Goal: Transaction & Acquisition: Purchase product/service

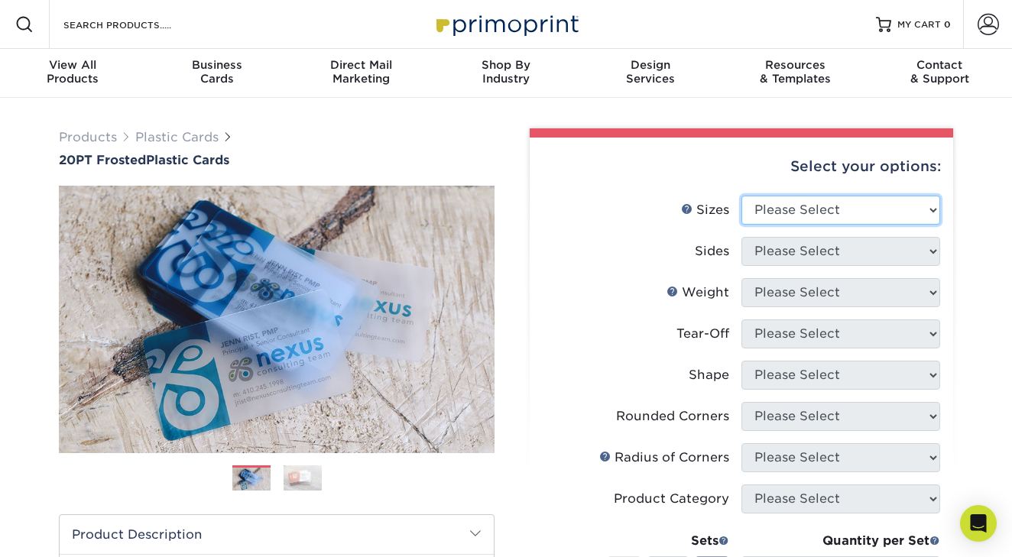
select select "2.00x3.50"
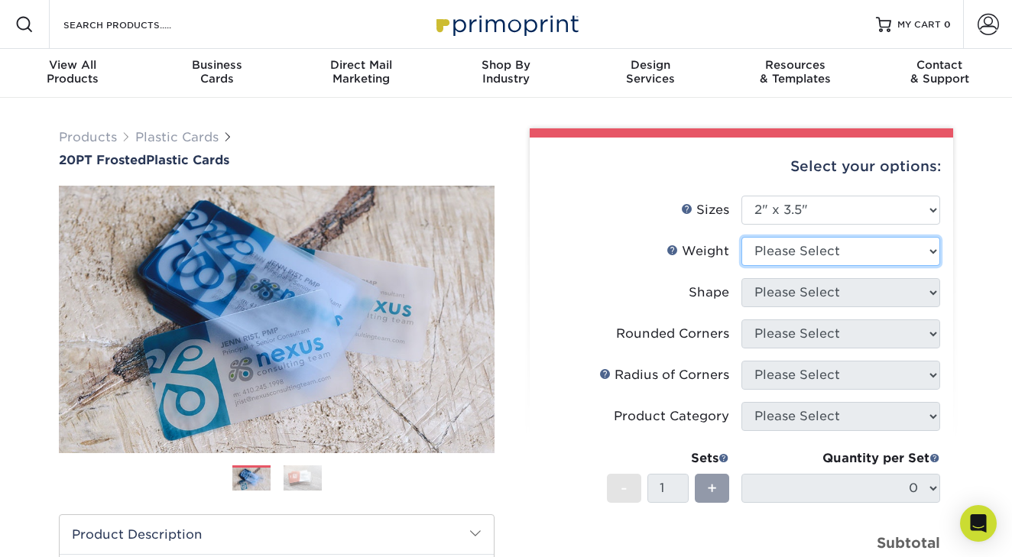
select select "20PT Frosted Plastic"
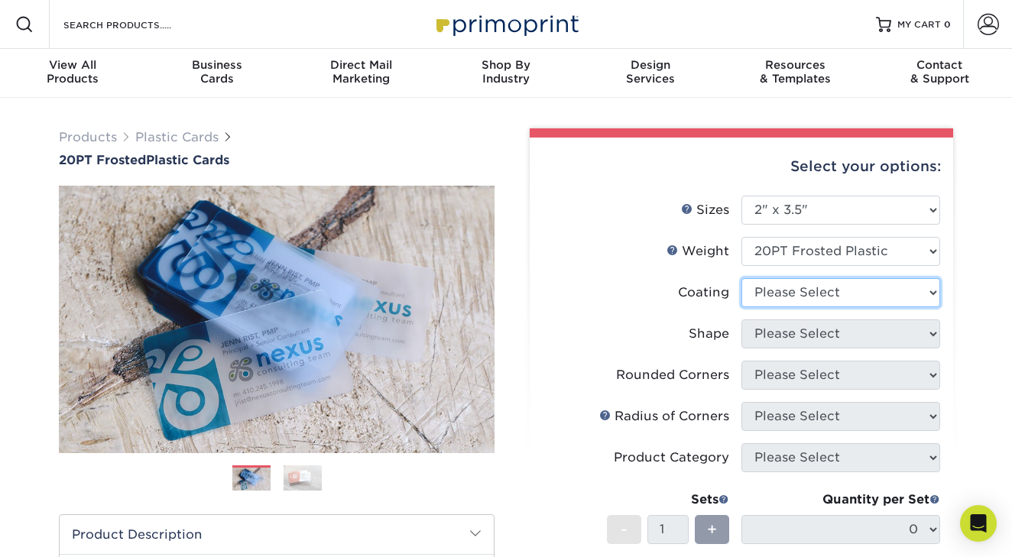
select select "3e7618de-abca-4bda-9f97-8b9129e913d8"
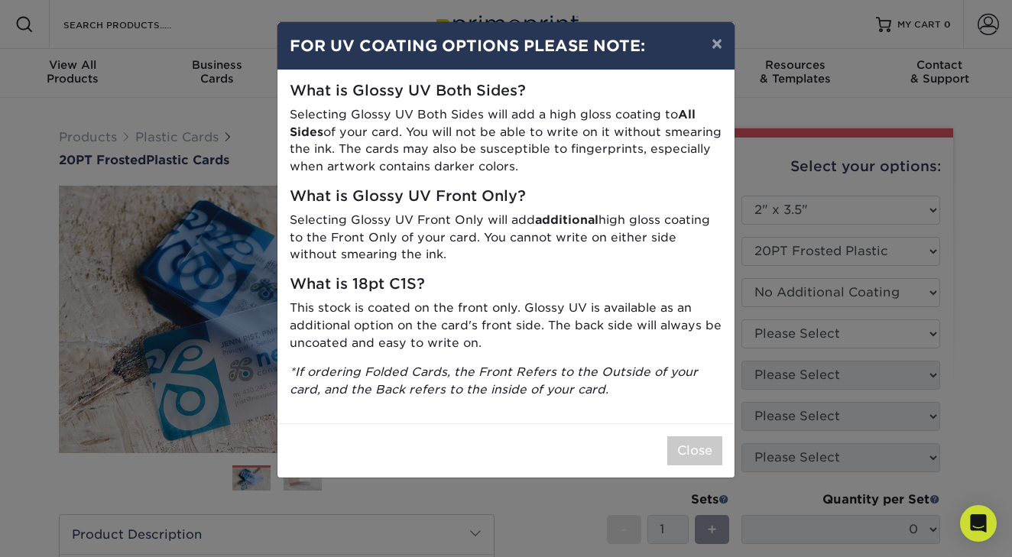
drag, startPoint x: 426, startPoint y: 97, endPoint x: 601, endPoint y: 164, distance: 187.2
click at [601, 164] on div "What is Glossy UV Both Sides? Selecting Glossy UV Both Sides will add a high gl…" at bounding box center [505, 246] width 457 height 353
click at [601, 164] on p "Selecting Glossy UV Both Sides will add a high gloss coating to All Sides of yo…" at bounding box center [506, 141] width 432 height 70
click at [698, 442] on button "Close" at bounding box center [694, 450] width 55 height 29
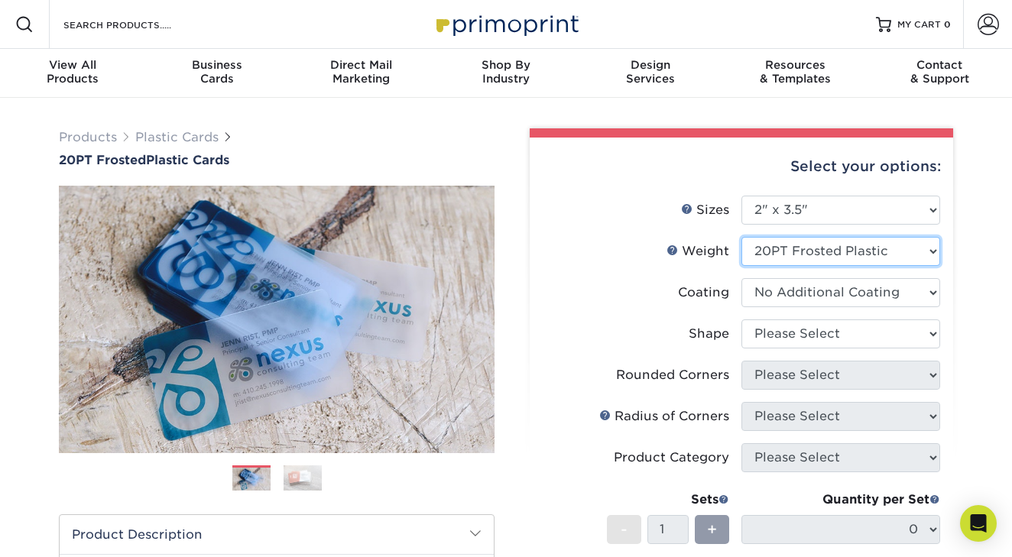
select select "-1"
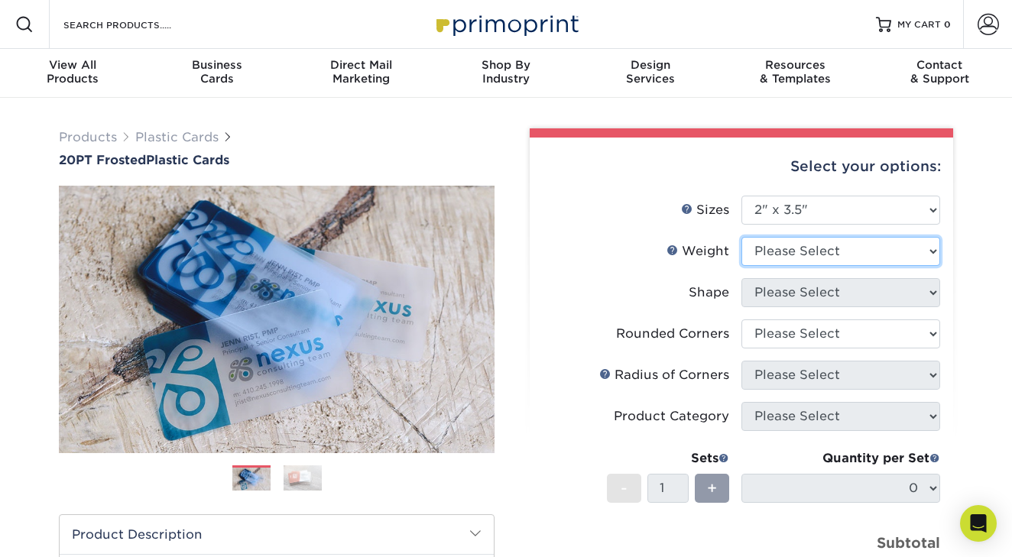
select select "20PT Frosted Plastic"
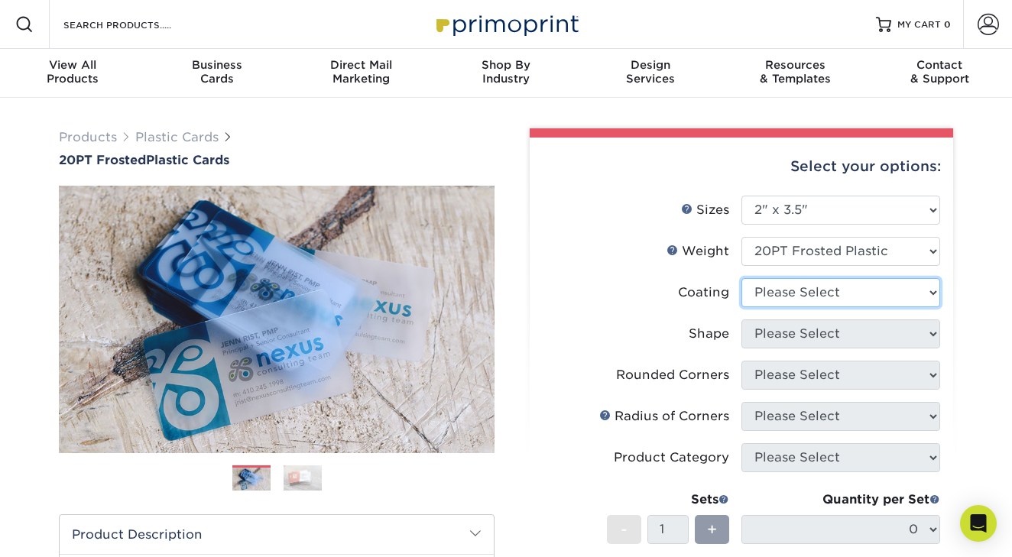
select select "3e7618de-abca-4bda-9f97-8b9129e913d8"
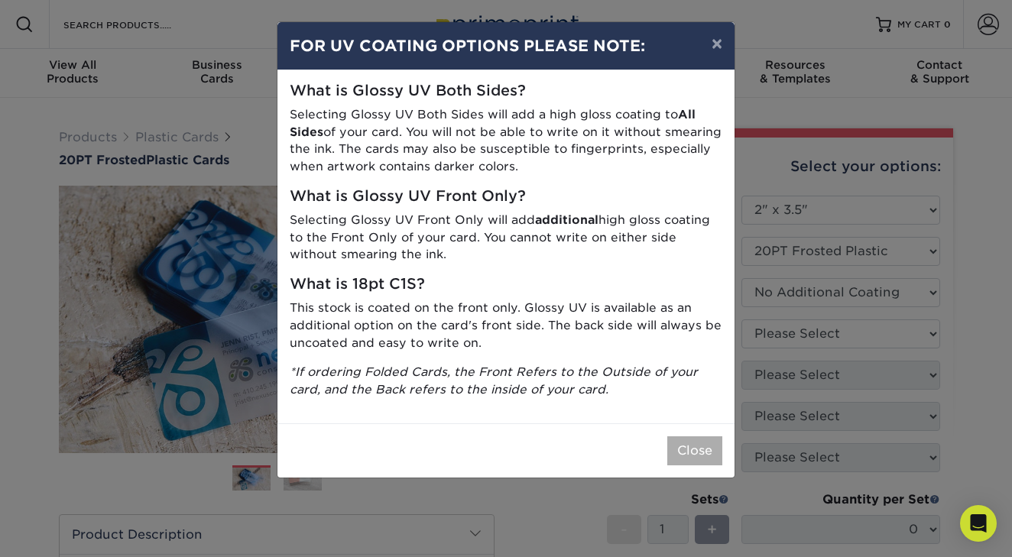
click at [688, 441] on button "Close" at bounding box center [694, 450] width 55 height 29
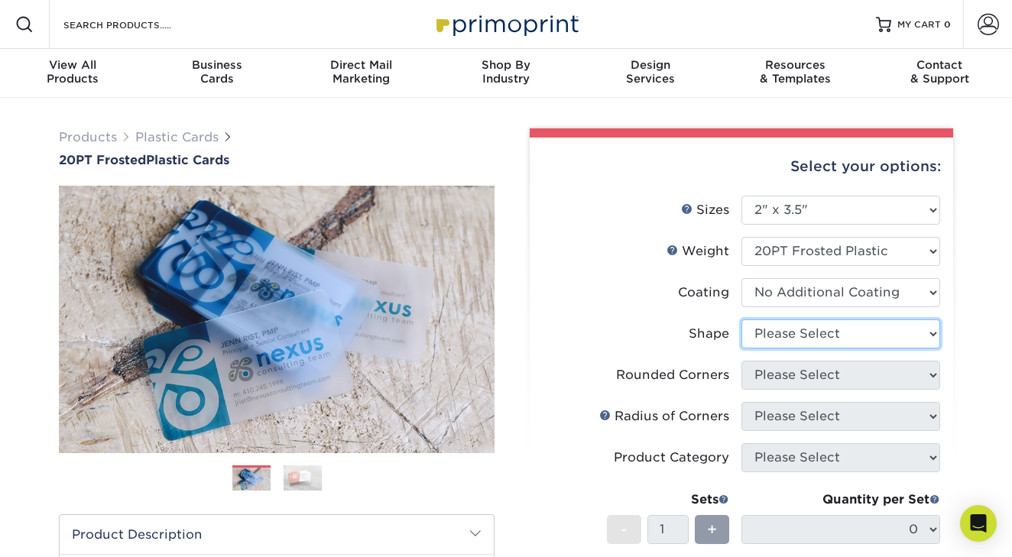
select select "standard"
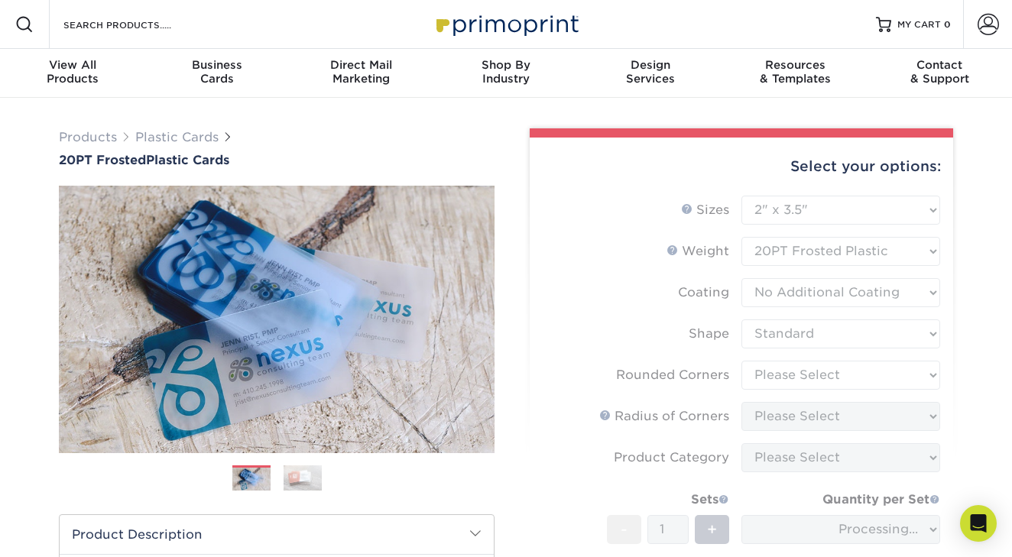
click at [820, 368] on form "Sizes Help Sizes Please Select 2" x 3.5" 2" x 8" 2.12" x 3.375" 2.5" x 2.5" 4.2…" at bounding box center [741, 429] width 399 height 467
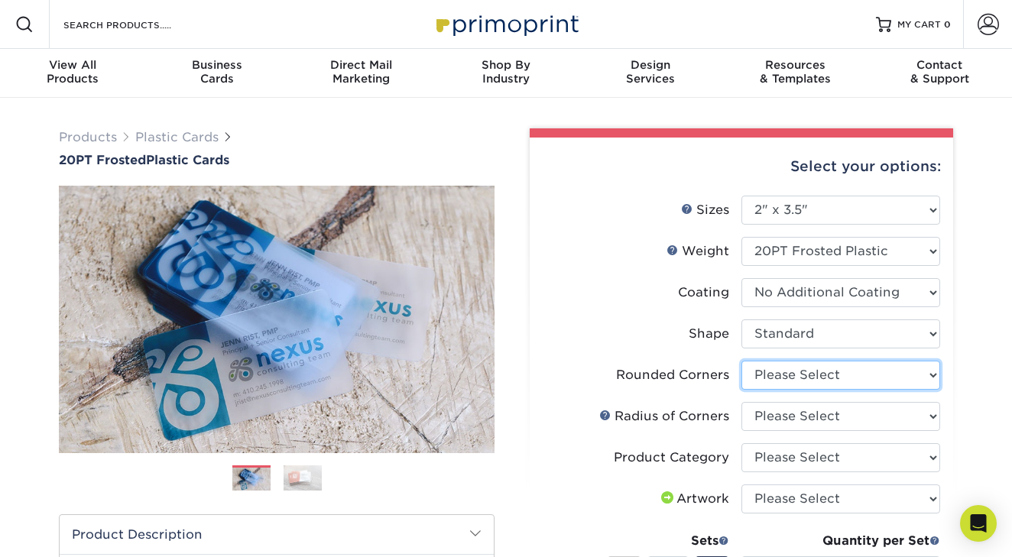
select select "7672df9e-0e0a-464d-8e1f-920c575e4da3"
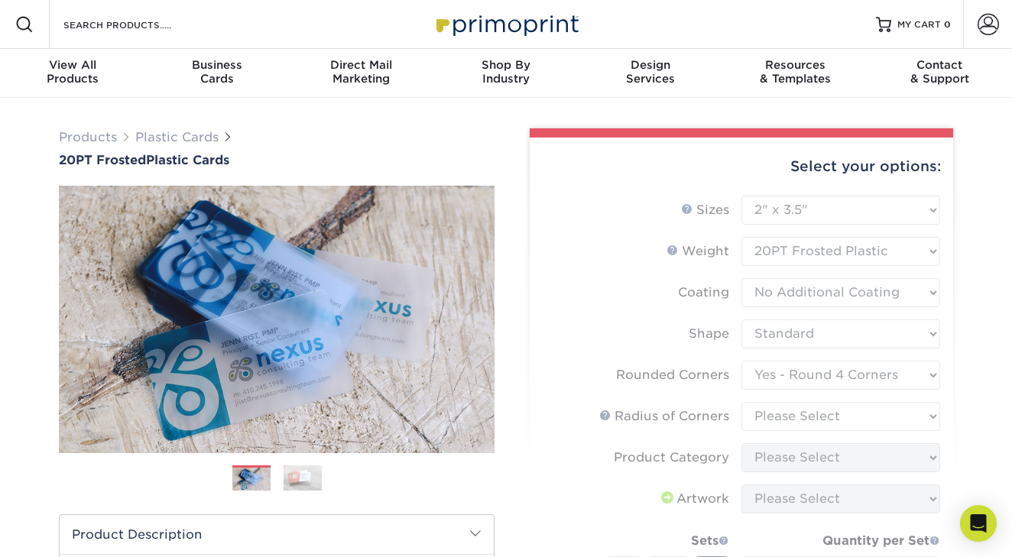
click at [828, 425] on form "Sizes Help Sizes Please Select 2" x 3.5" 2" x 8" 2.12" x 3.375" 2.5" x 2.5" 4.2…" at bounding box center [741, 450] width 399 height 508
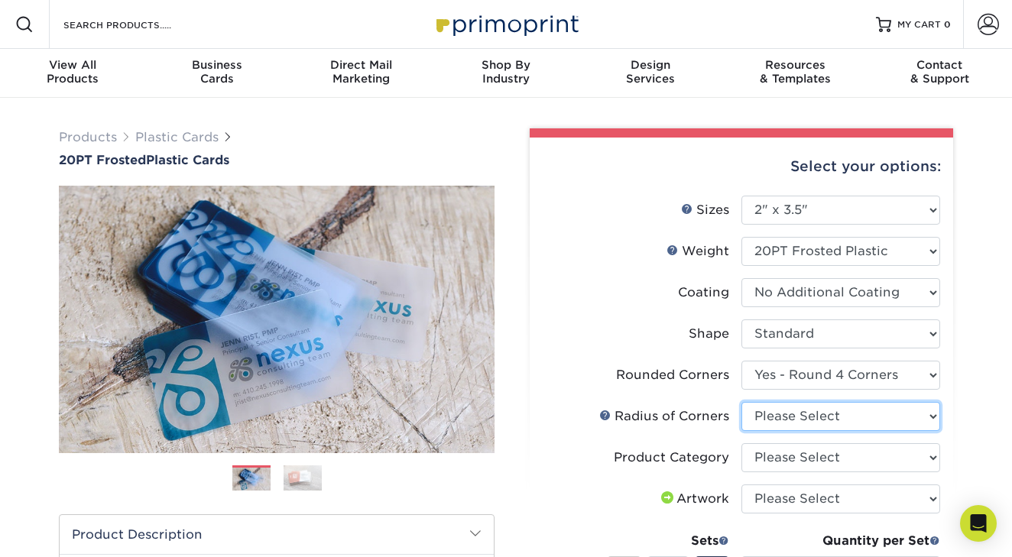
select select "479fbfe7-6a0c-4895-8c9a-81739b7486c9"
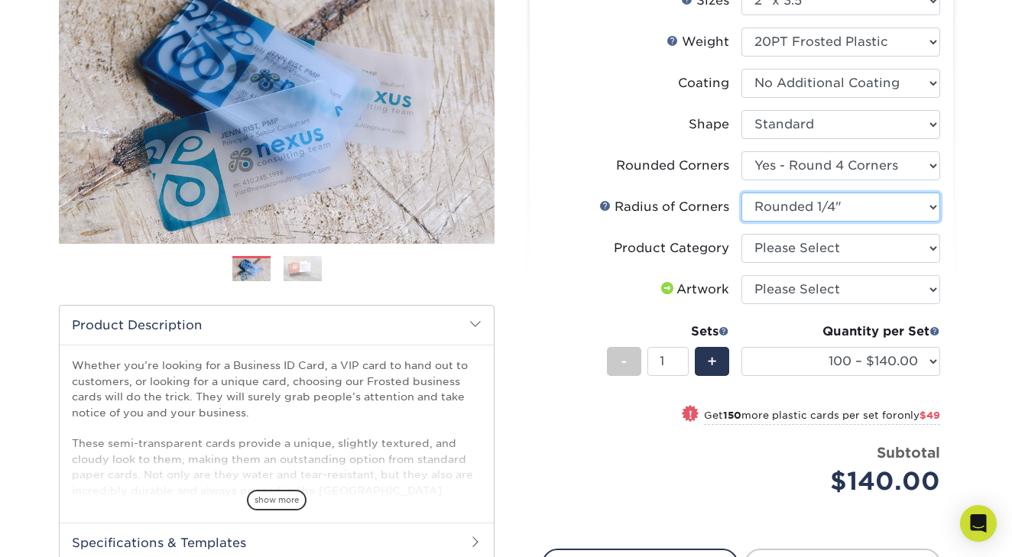
scroll to position [209, 0]
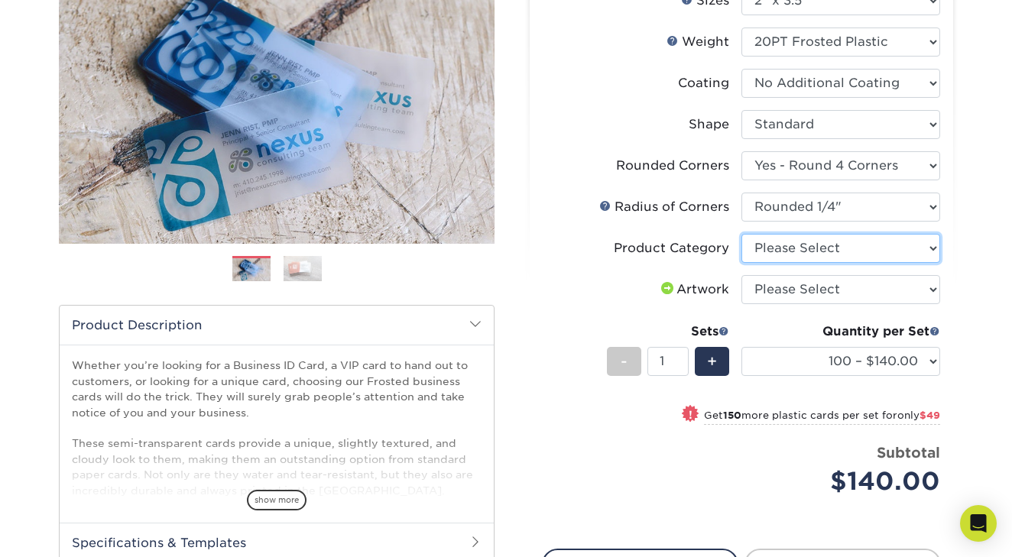
select select "3b5148f1-0588-4f88-a218-97bcfdce65c1"
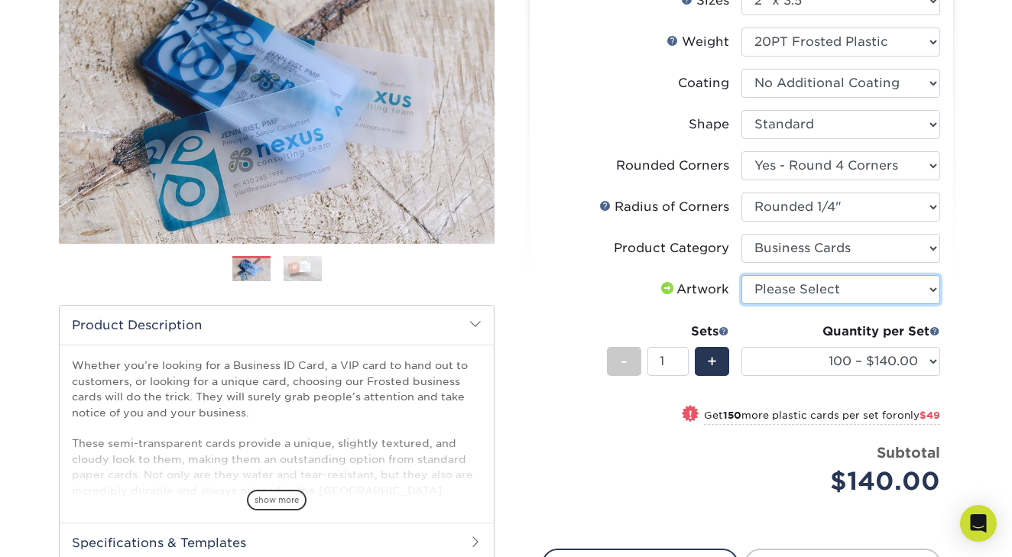
select select "upload"
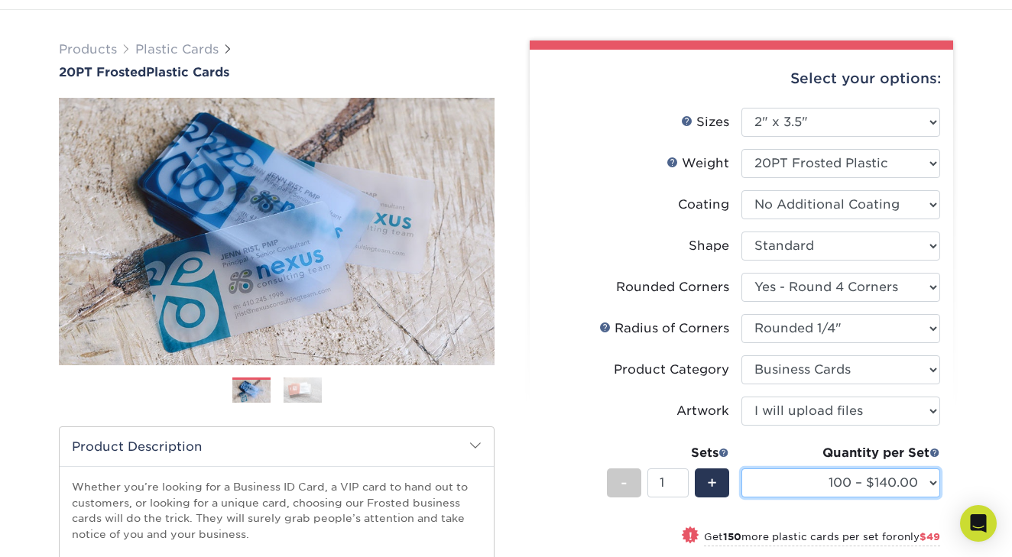
scroll to position [86, 0]
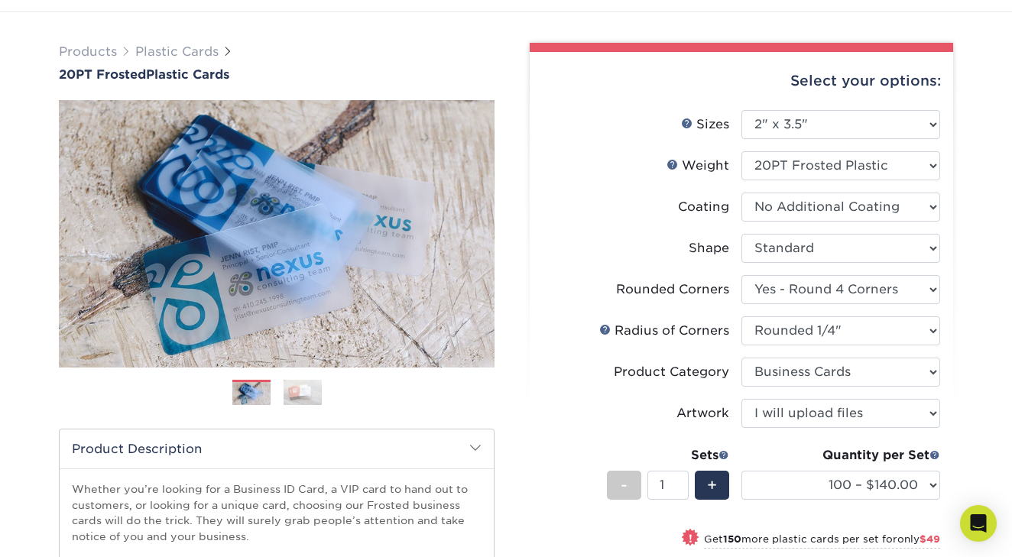
click at [307, 397] on img at bounding box center [302, 392] width 38 height 27
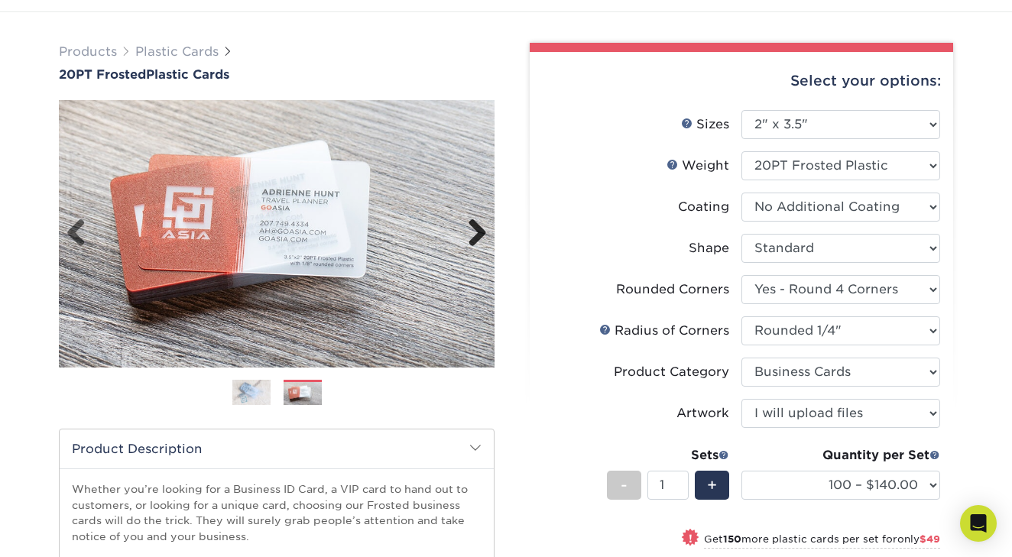
click at [474, 238] on link "Next" at bounding box center [471, 234] width 31 height 31
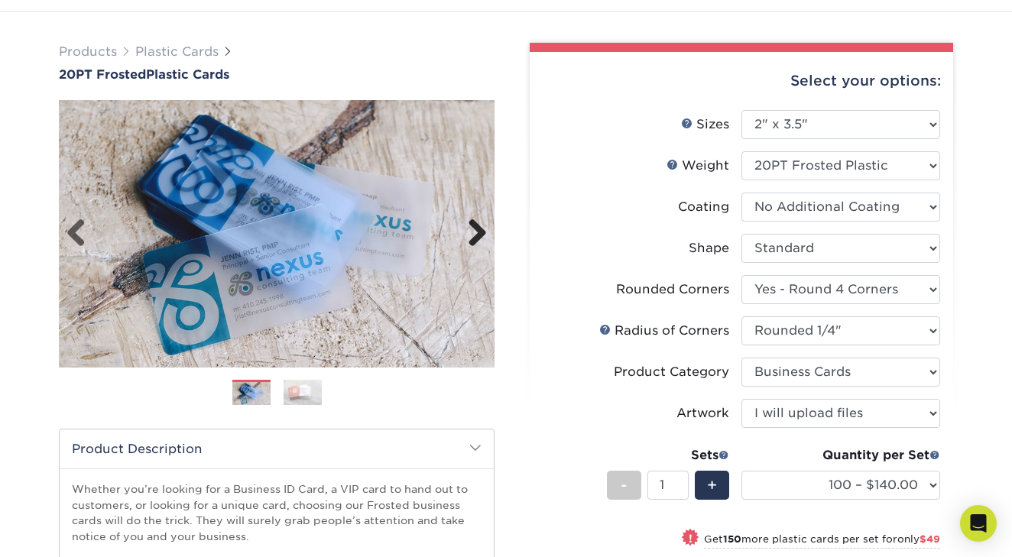
click at [474, 238] on link "Next" at bounding box center [471, 234] width 31 height 31
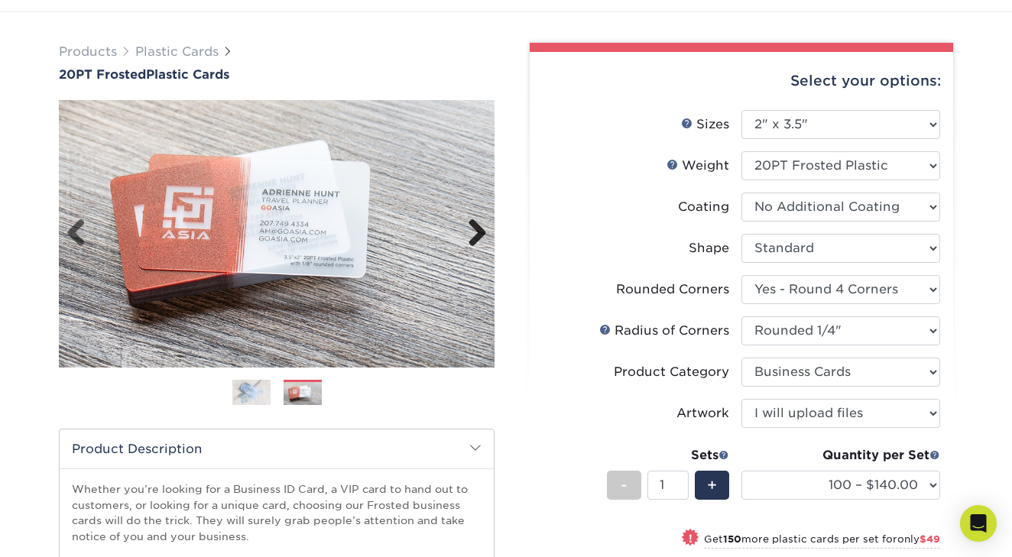
click at [474, 238] on link "Next" at bounding box center [471, 234] width 31 height 31
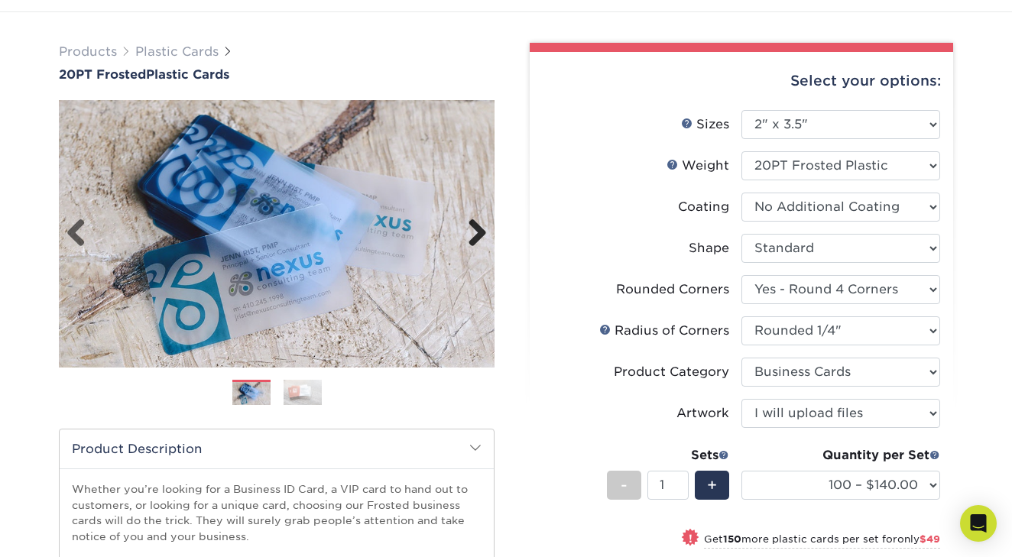
click at [474, 236] on link "Next" at bounding box center [471, 234] width 31 height 31
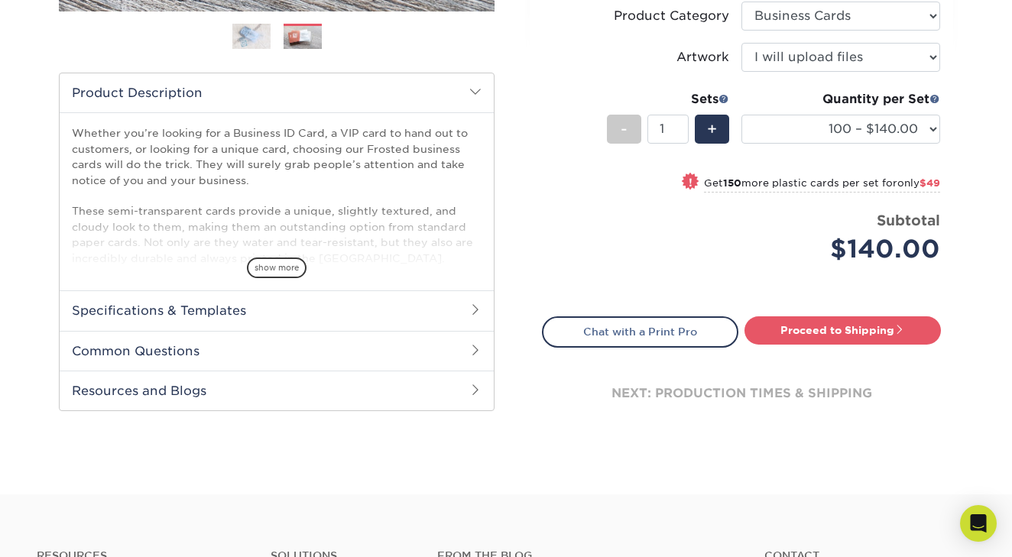
scroll to position [468, 0]
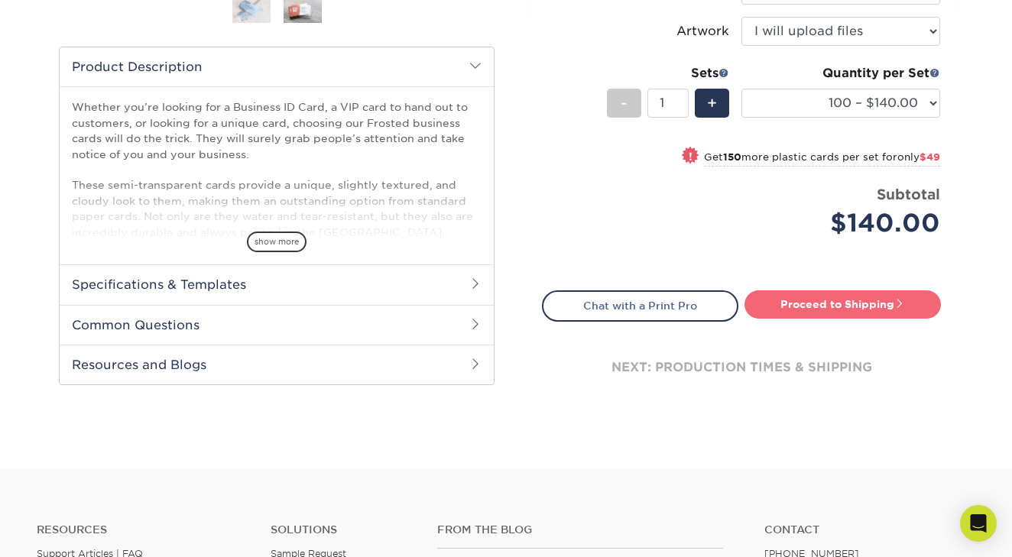
click at [873, 303] on link "Proceed to Shipping" at bounding box center [842, 304] width 196 height 28
type input "Set 1"
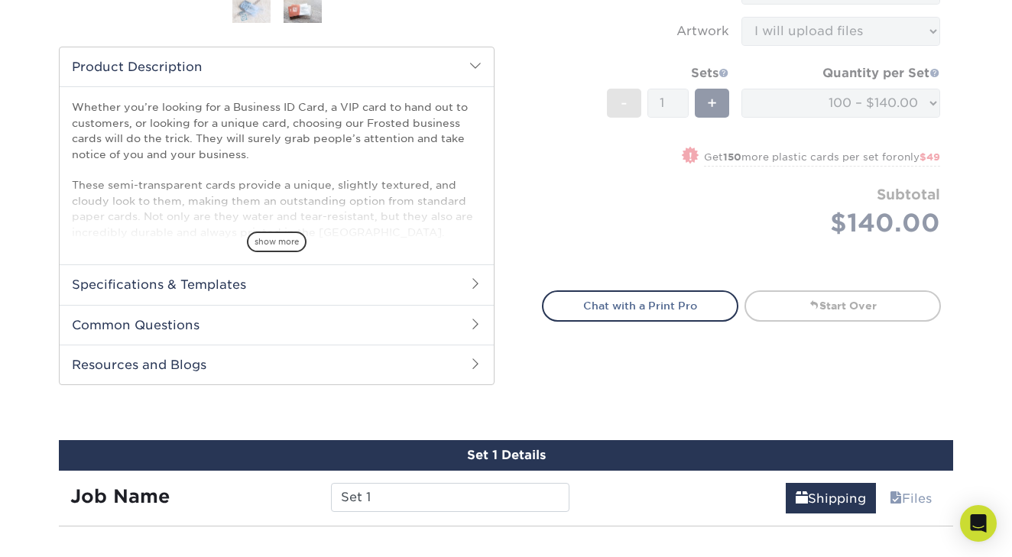
select select "33ecd844-1b4a-4421-847f-419dcfdd6629"
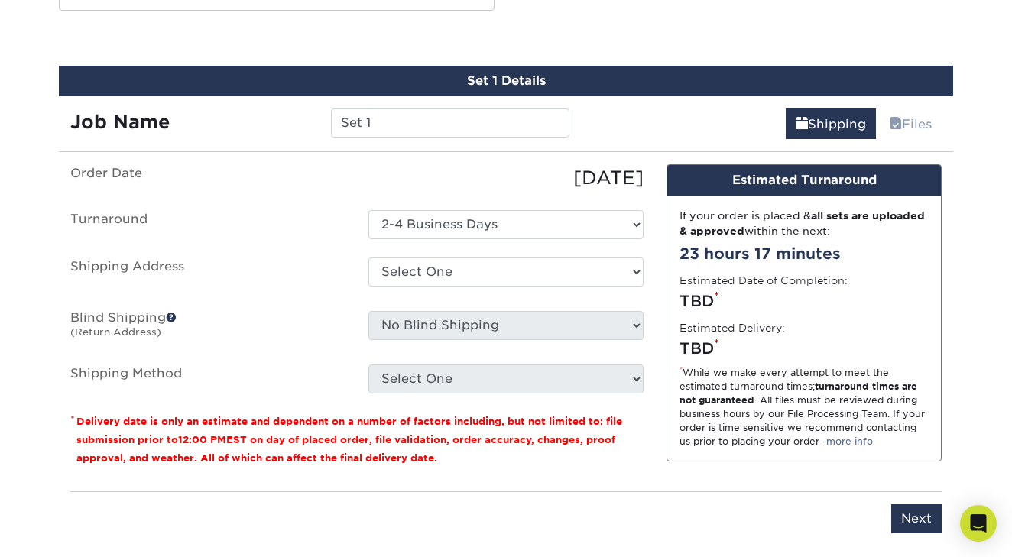
scroll to position [842, 0]
click at [907, 128] on link "Files" at bounding box center [910, 123] width 62 height 31
click at [416, 122] on input "Set 1" at bounding box center [450, 122] width 238 height 29
select select "newaddress"
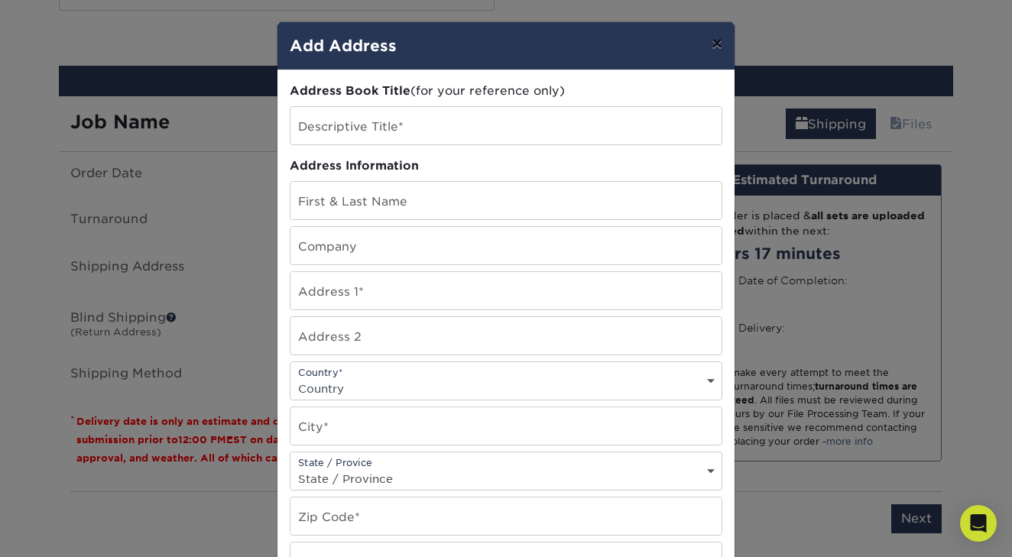
click at [717, 29] on button "×" at bounding box center [716, 43] width 35 height 43
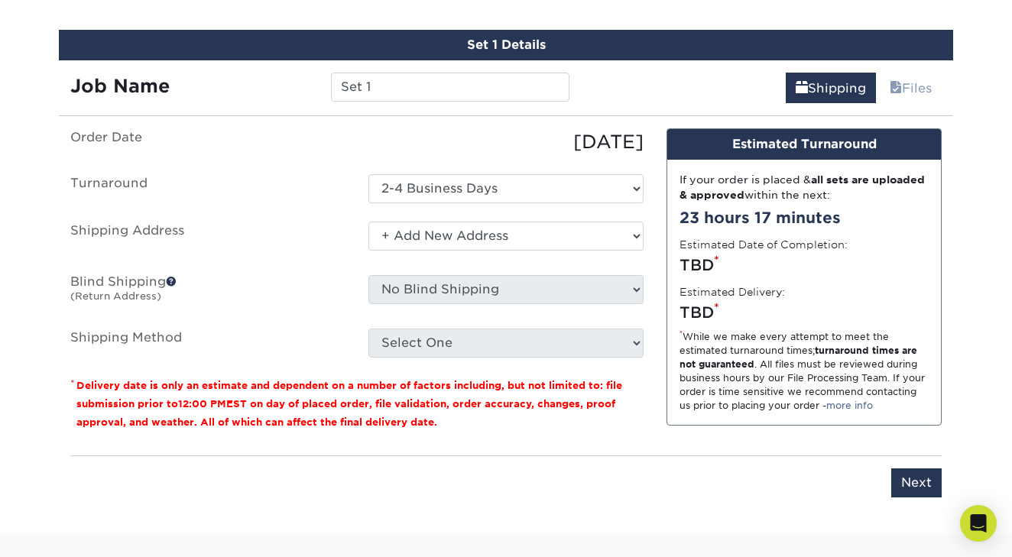
scroll to position [881, 0]
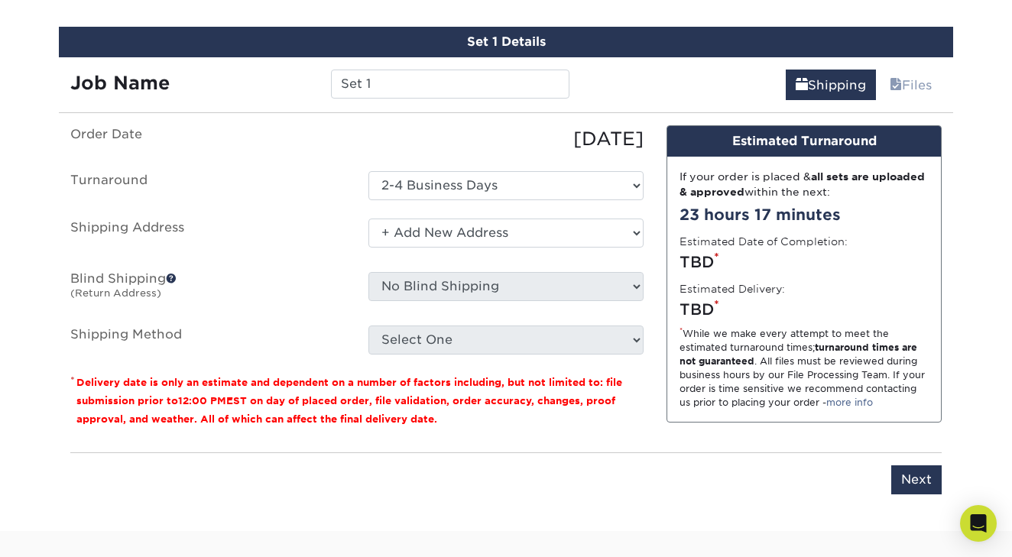
click at [923, 505] on div "You've choosen mailing services! If you have a csv address list please upload i…" at bounding box center [505, 318] width 871 height 387
click at [916, 478] on input "Next" at bounding box center [916, 479] width 50 height 29
type input "Next"
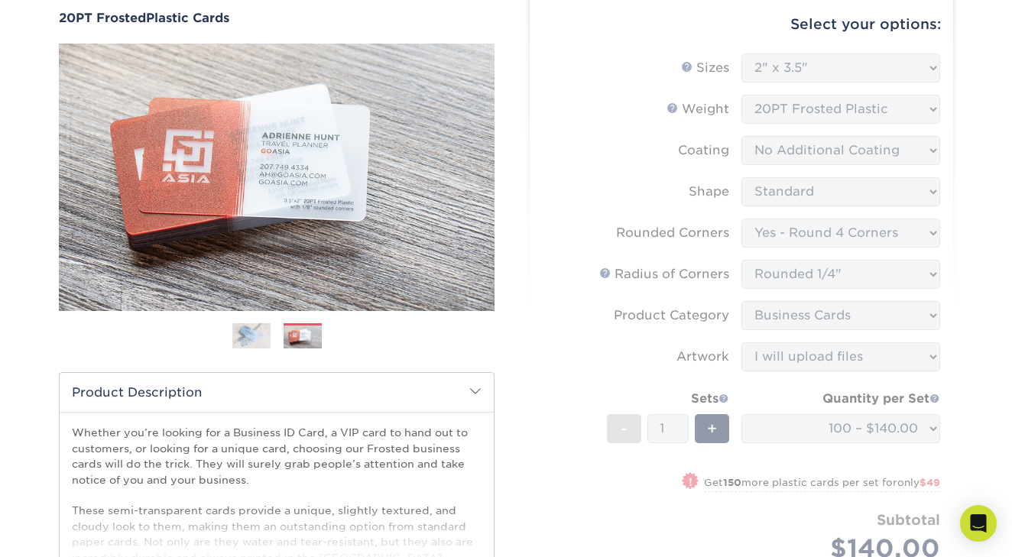
scroll to position [139, 0]
